Goal: Transaction & Acquisition: Purchase product/service

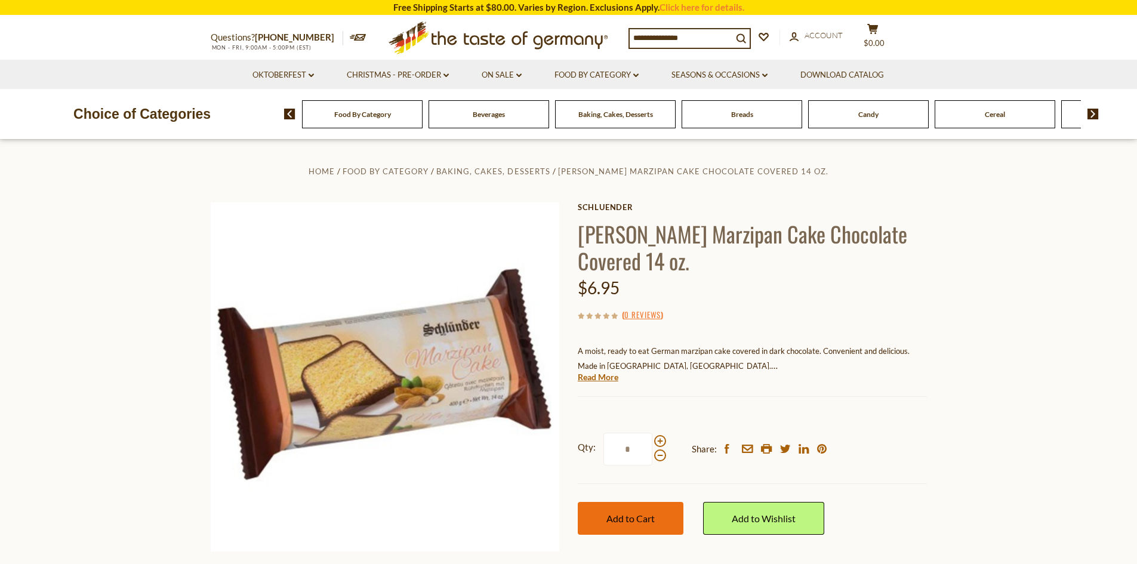
click at [641, 519] on span "Add to Cart" at bounding box center [631, 518] width 48 height 11
click at [734, 111] on span "Breads" at bounding box center [742, 114] width 22 height 9
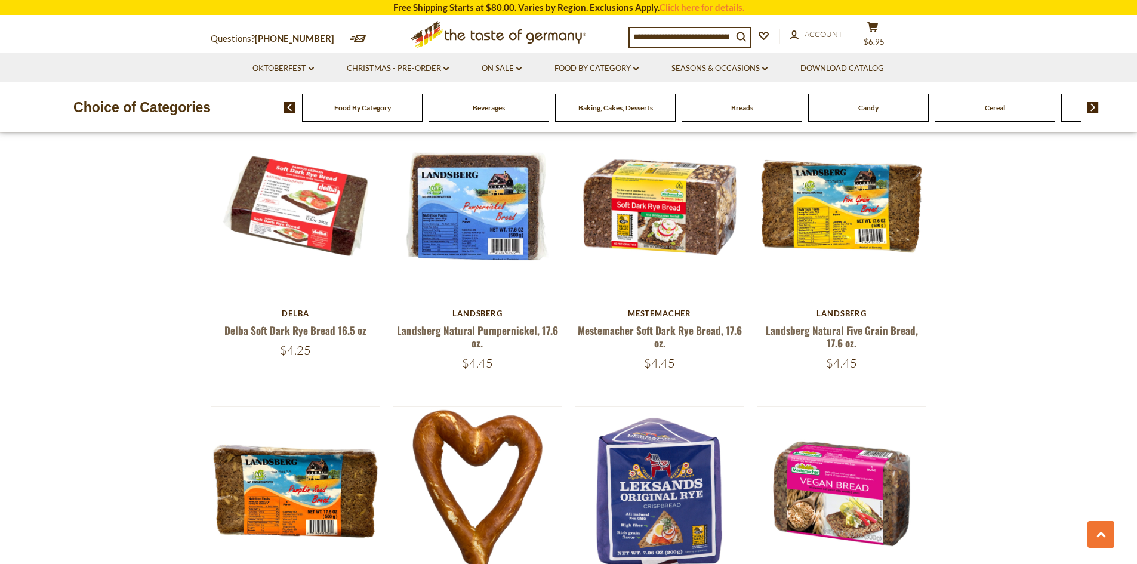
scroll to position [657, 0]
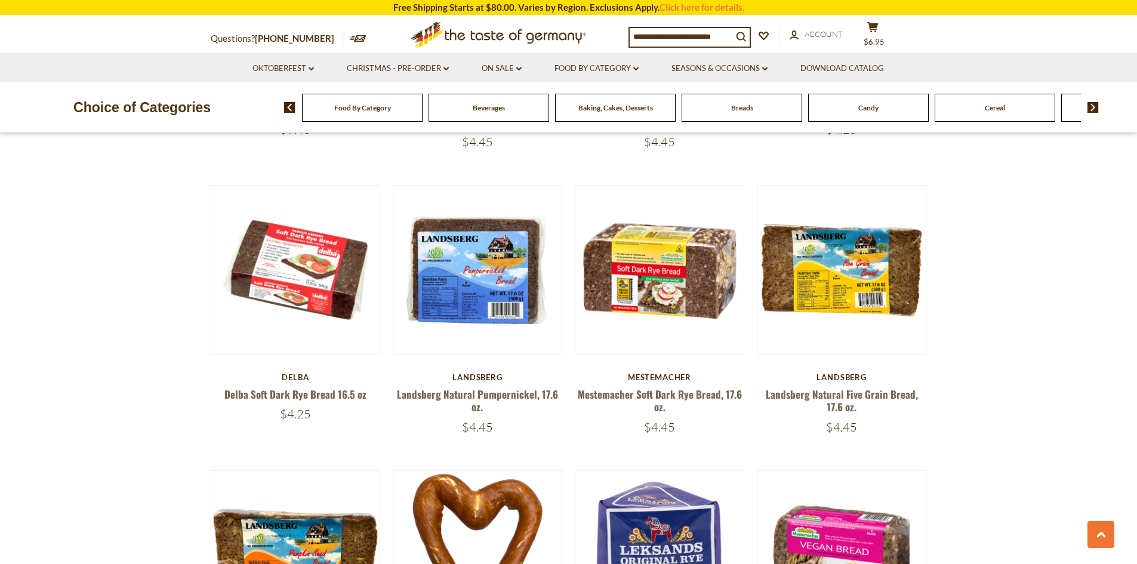
click at [368, 108] on span "Food By Category" at bounding box center [362, 107] width 57 height 9
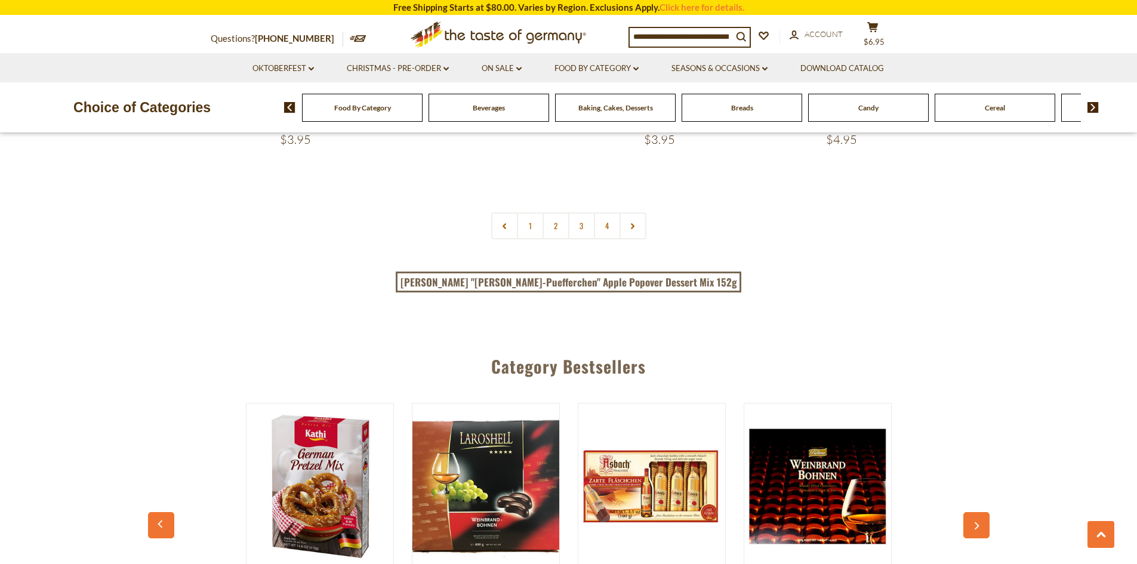
scroll to position [2806, 0]
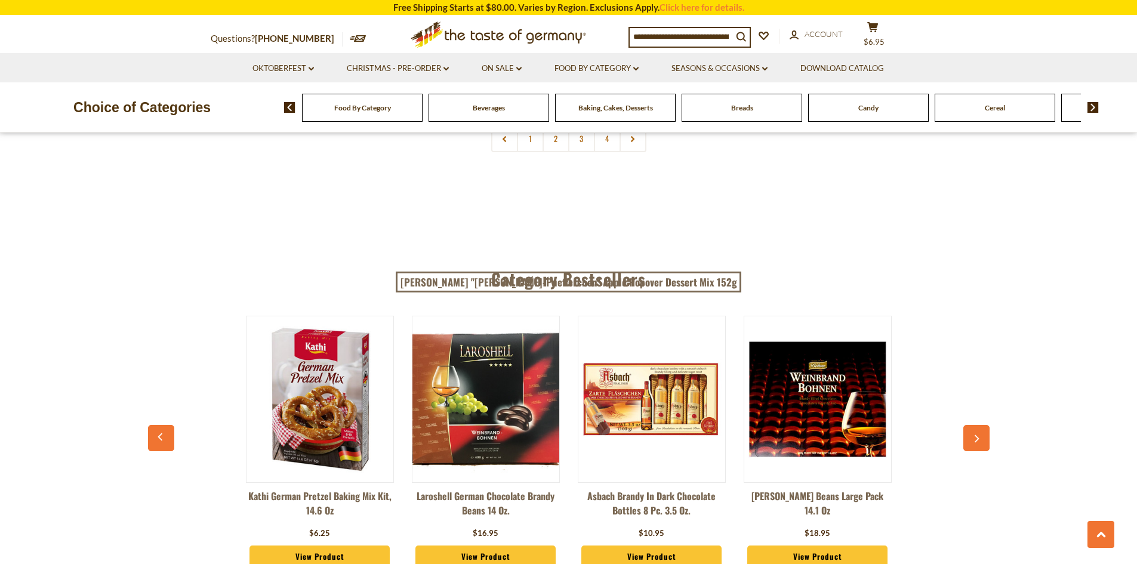
click at [1092, 108] on img at bounding box center [1093, 107] width 11 height 11
click at [264, 113] on div "Coffee, Cocoa & Tea" at bounding box center [204, 108] width 121 height 28
click at [264, 111] on div "Cookies" at bounding box center [204, 108] width 121 height 28
click at [1062, 109] on span "Coffee, Cocoa & Tea" at bounding box center [1090, 107] width 63 height 9
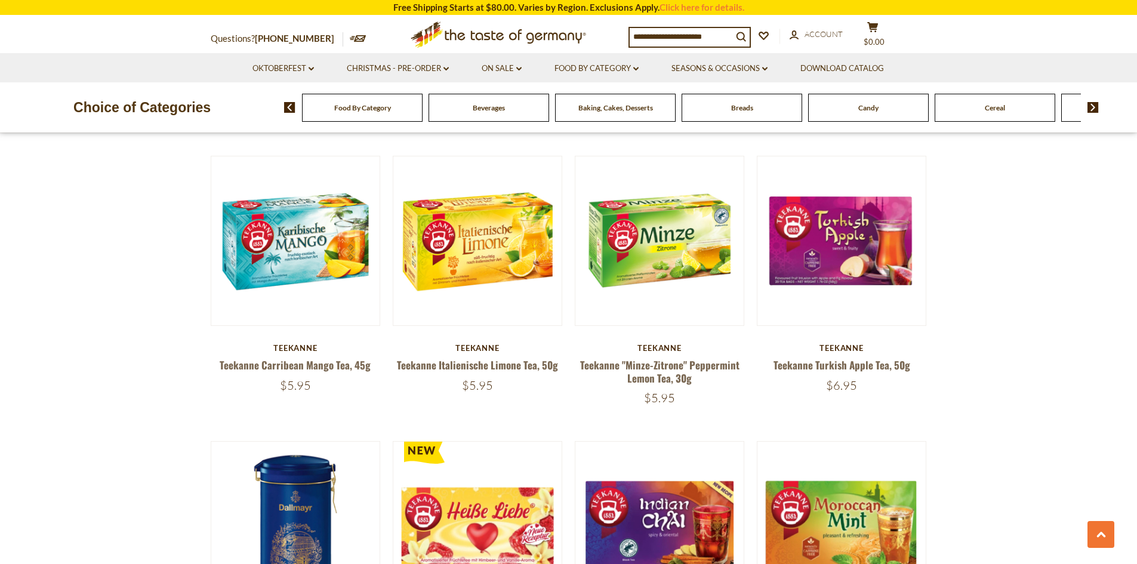
scroll to position [2209, 0]
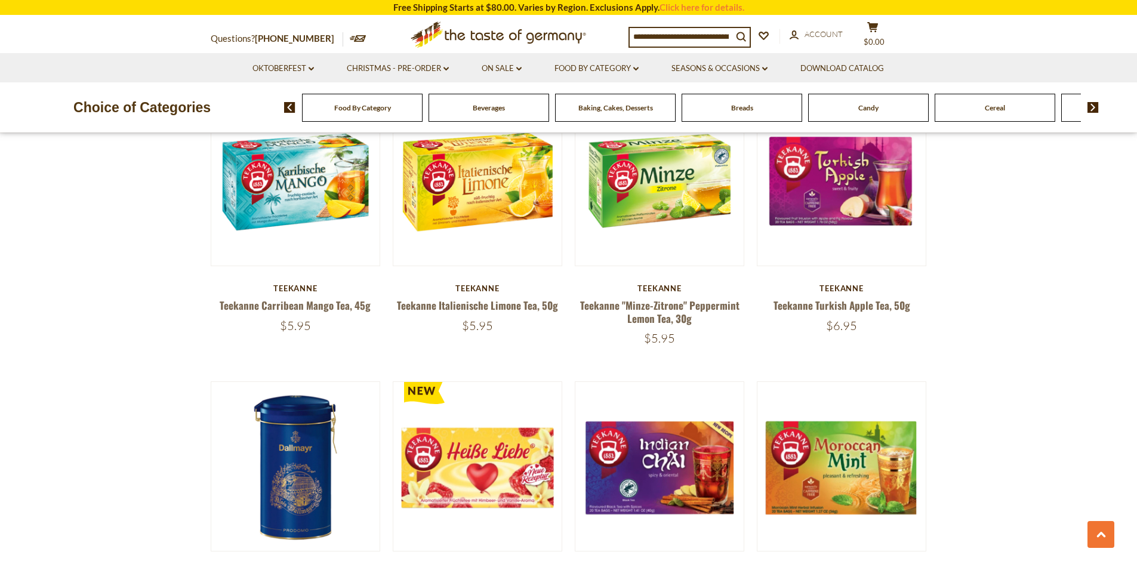
click at [875, 110] on span "Candy" at bounding box center [868, 107] width 20 height 9
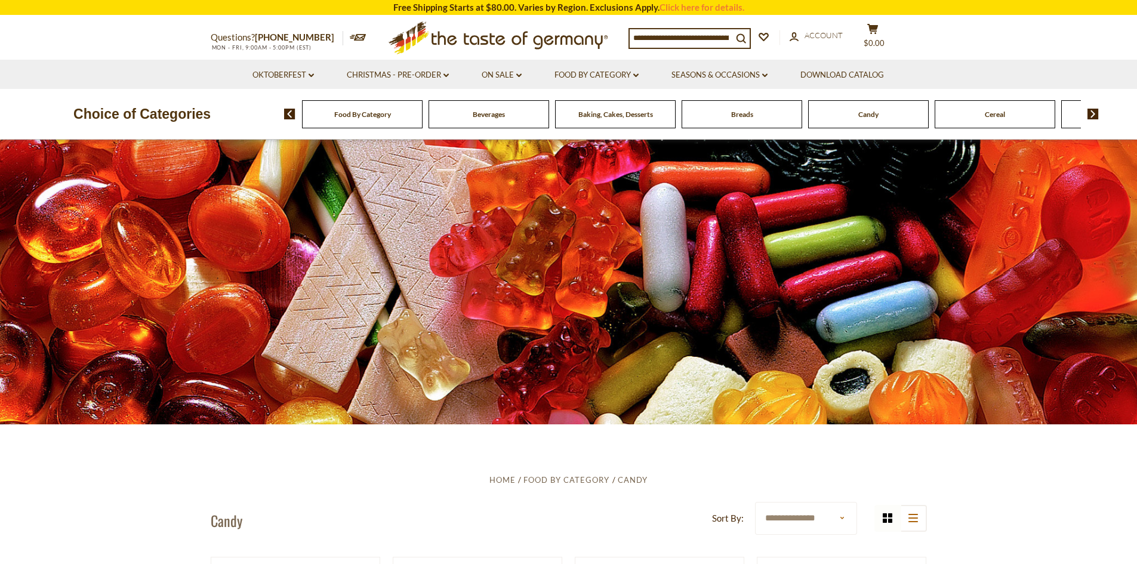
click at [347, 115] on span "Food By Category" at bounding box center [362, 114] width 57 height 9
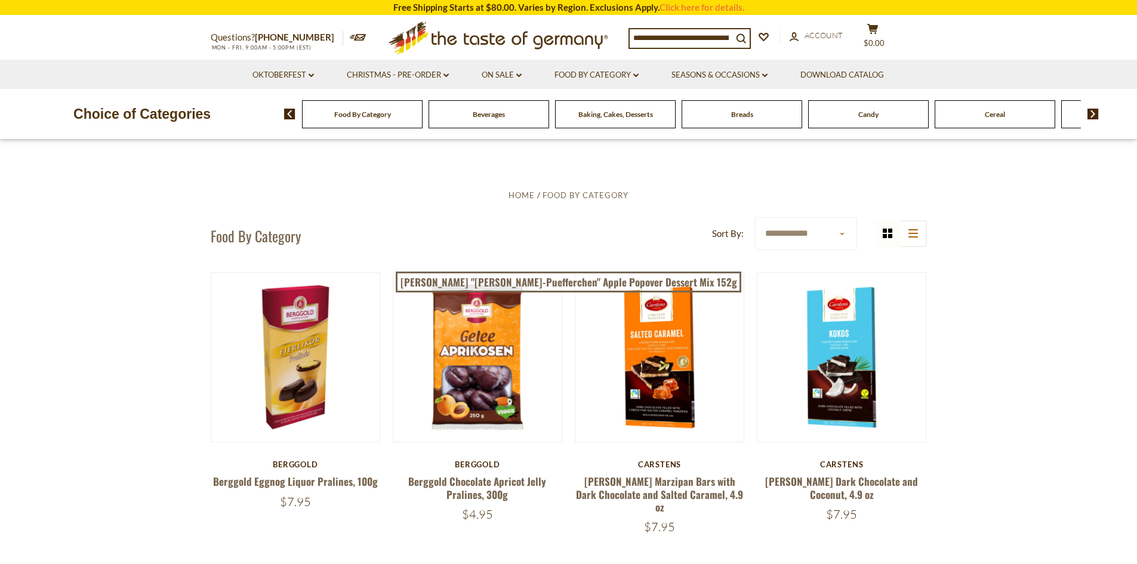
click at [842, 233] on select "**********" at bounding box center [806, 233] width 102 height 33
select select "********"
click at [755, 217] on select "**********" at bounding box center [806, 233] width 102 height 33
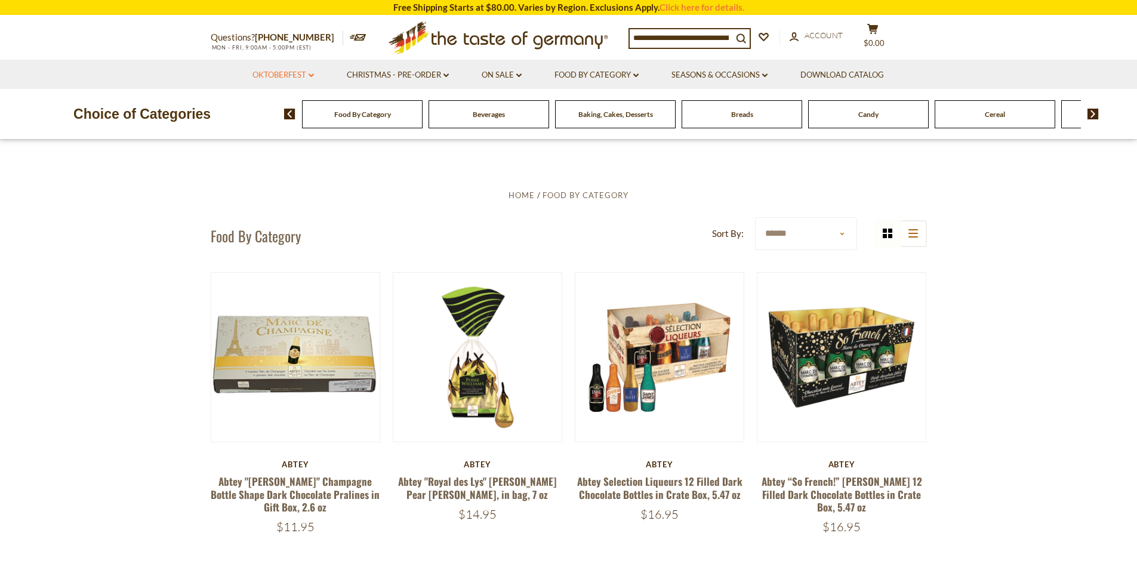
click at [306, 73] on link "Oktoberfest dropdown_arrow" at bounding box center [283, 75] width 61 height 13
click at [281, 125] on link "Oktoberfest Foods" at bounding box center [282, 126] width 73 height 11
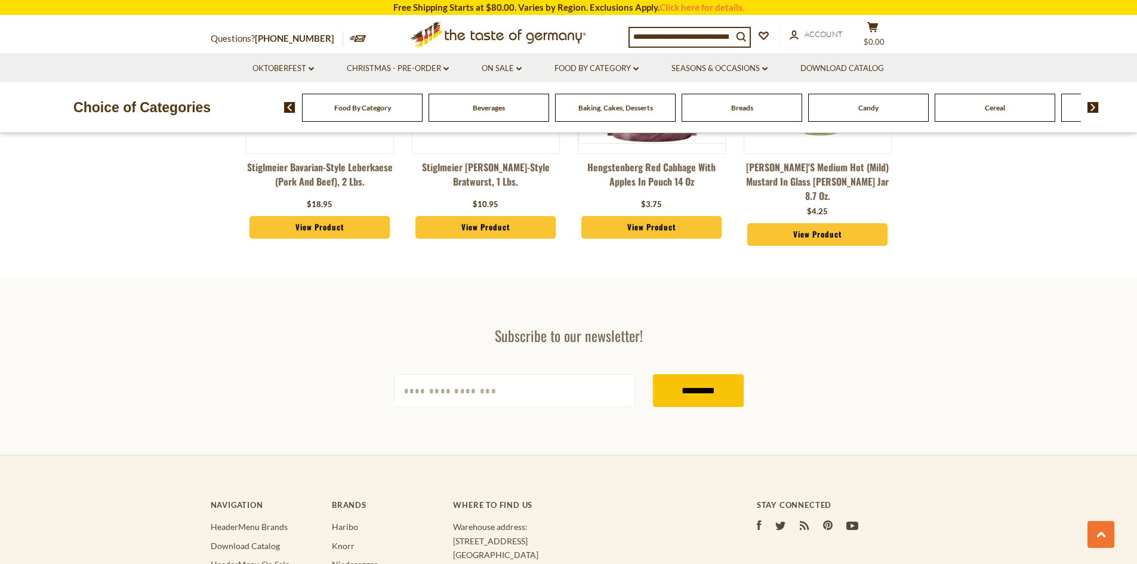
scroll to position [2448, 0]
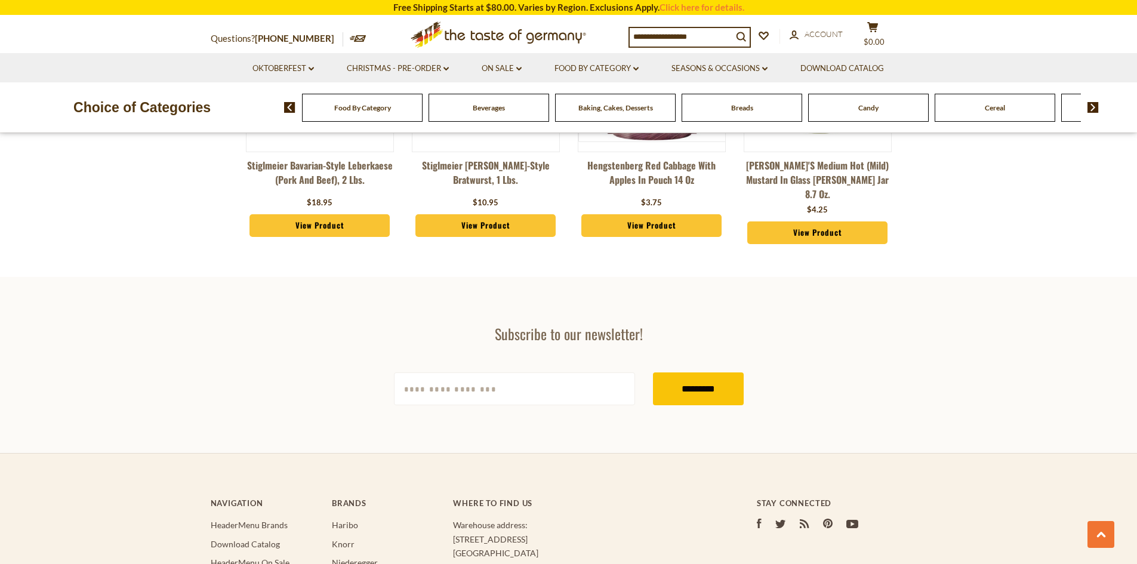
click at [497, 227] on link "View Product" at bounding box center [486, 225] width 141 height 23
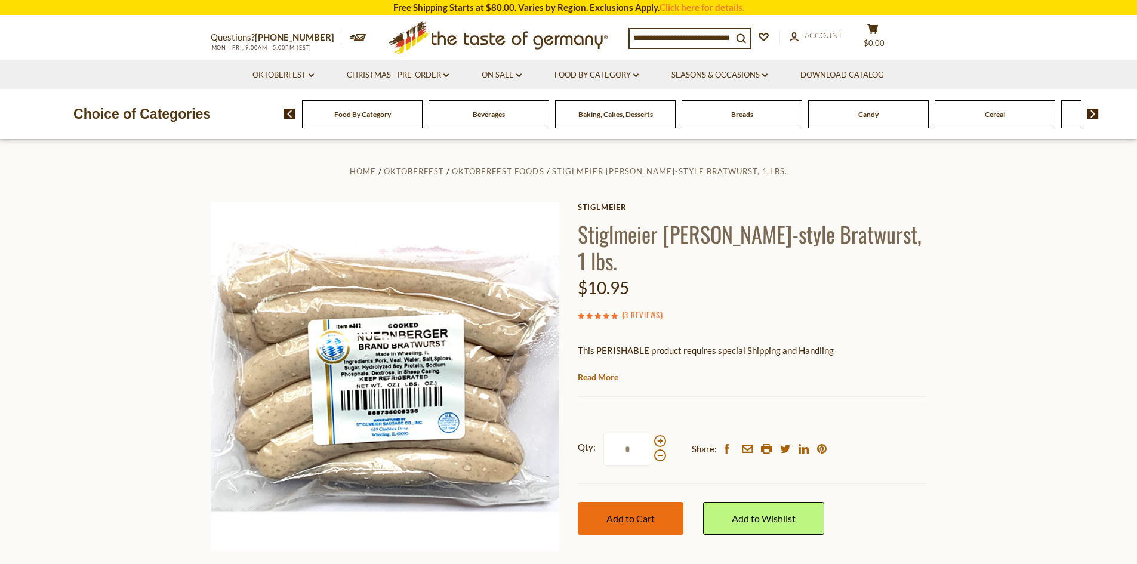
click at [645, 524] on span "Add to Cart" at bounding box center [631, 518] width 48 height 11
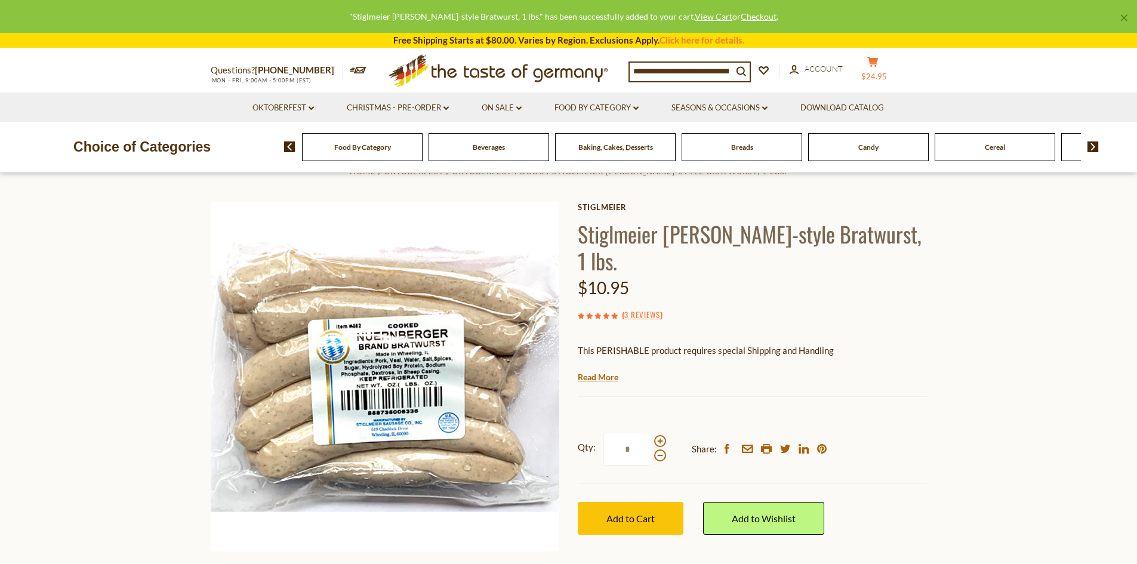
click at [884, 68] on button "cart $24.95" at bounding box center [873, 71] width 36 height 30
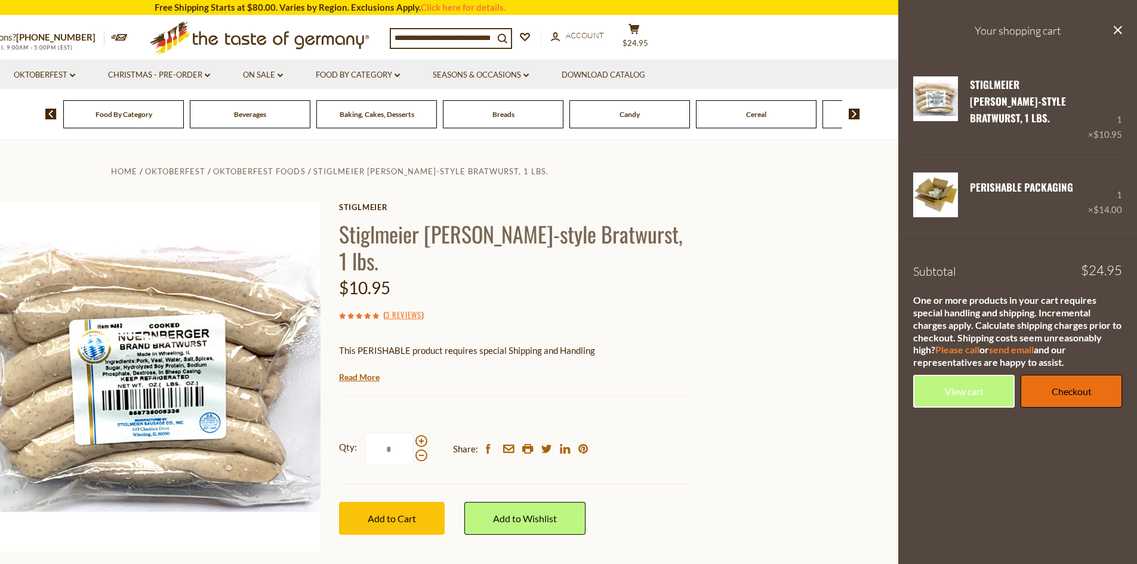
click at [1072, 377] on link "Checkout" at bounding box center [1071, 391] width 101 height 33
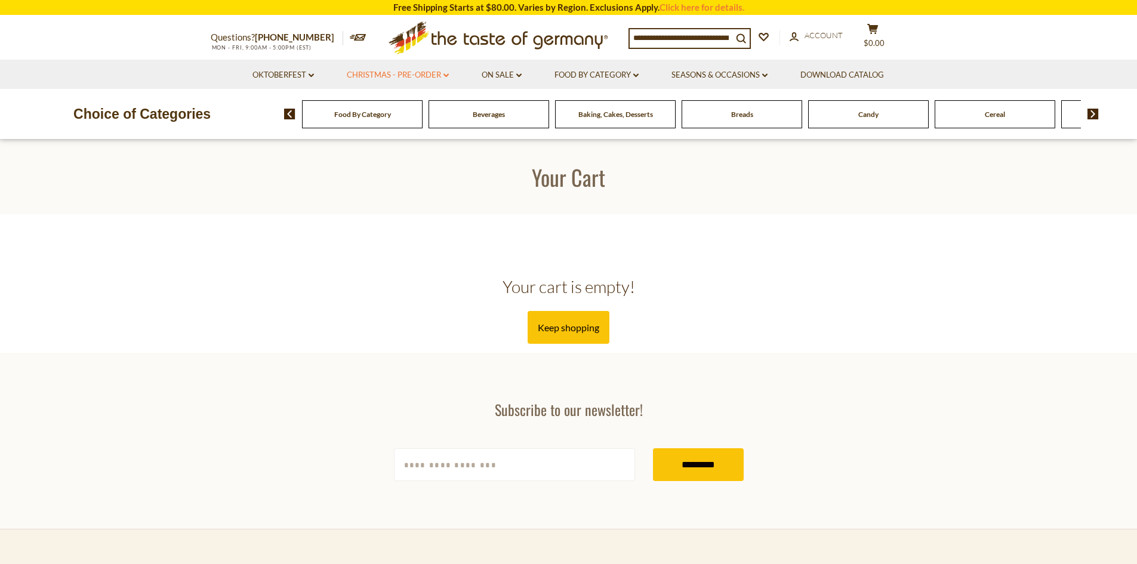
click at [442, 73] on link "Christmas - PRE-ORDER dropdown_arrow" at bounding box center [398, 75] width 102 height 13
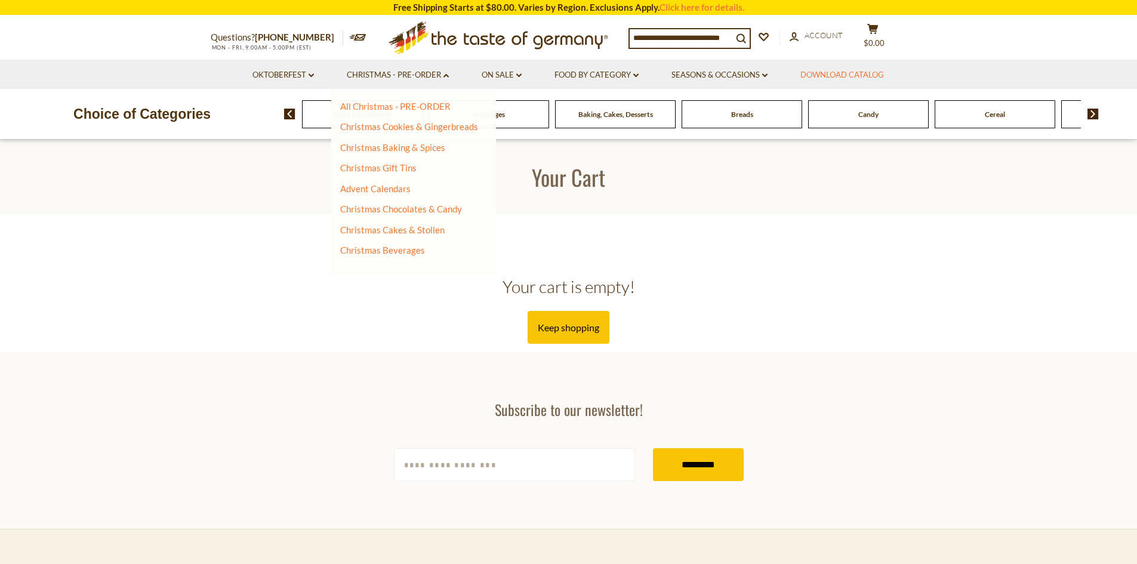
click at [877, 72] on link "Download Catalog" at bounding box center [843, 75] width 84 height 13
